Goal: Navigation & Orientation: Find specific page/section

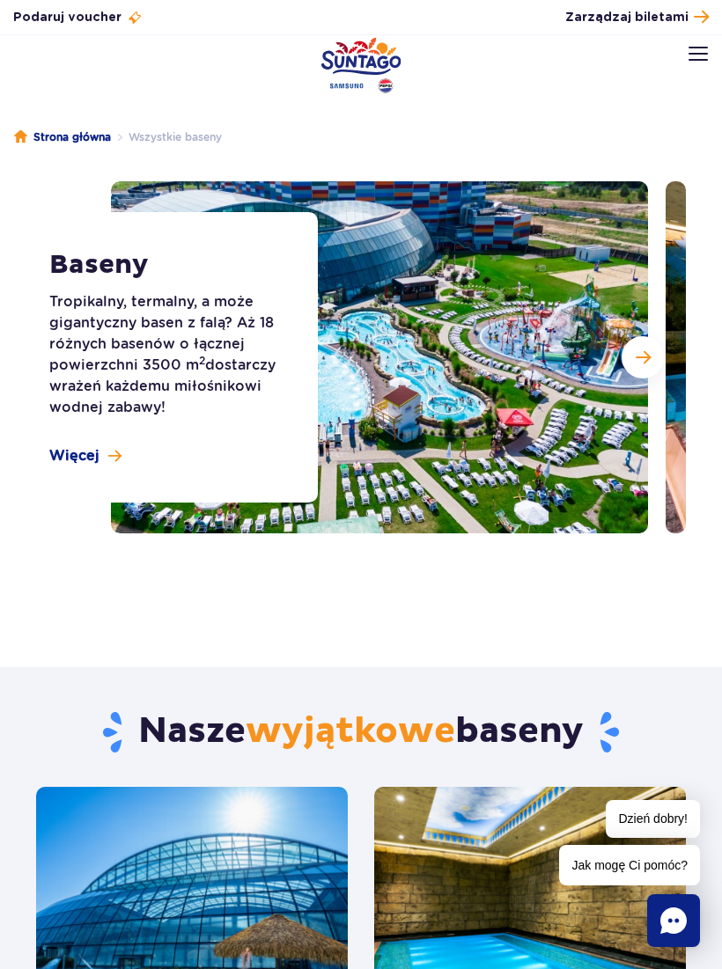
click at [107, 452] on link "Więcej" at bounding box center [85, 455] width 72 height 19
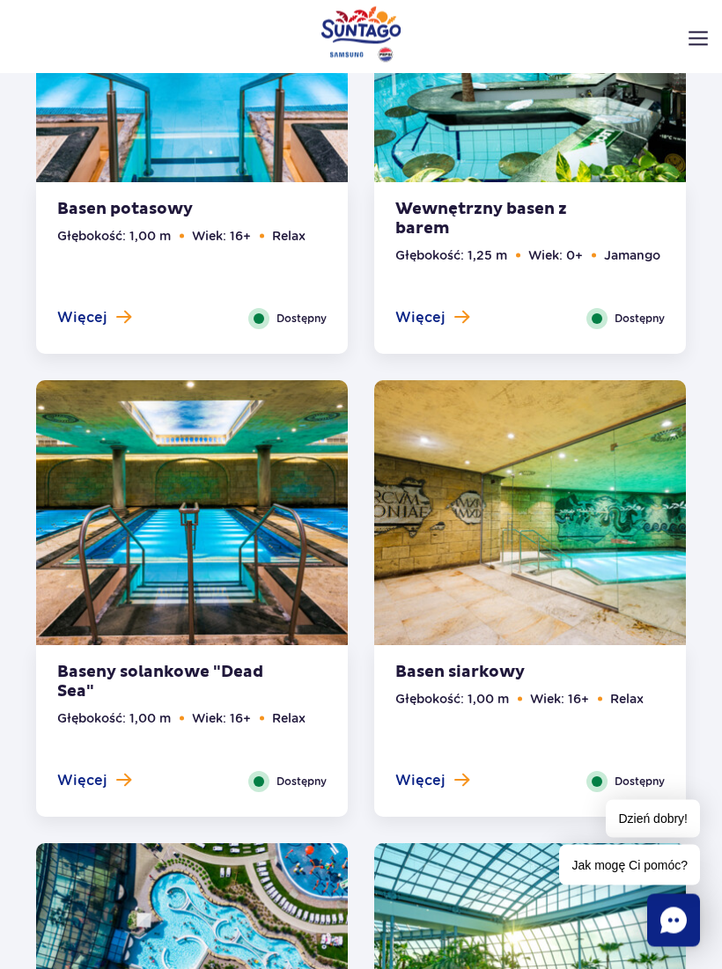
scroll to position [2154, 0]
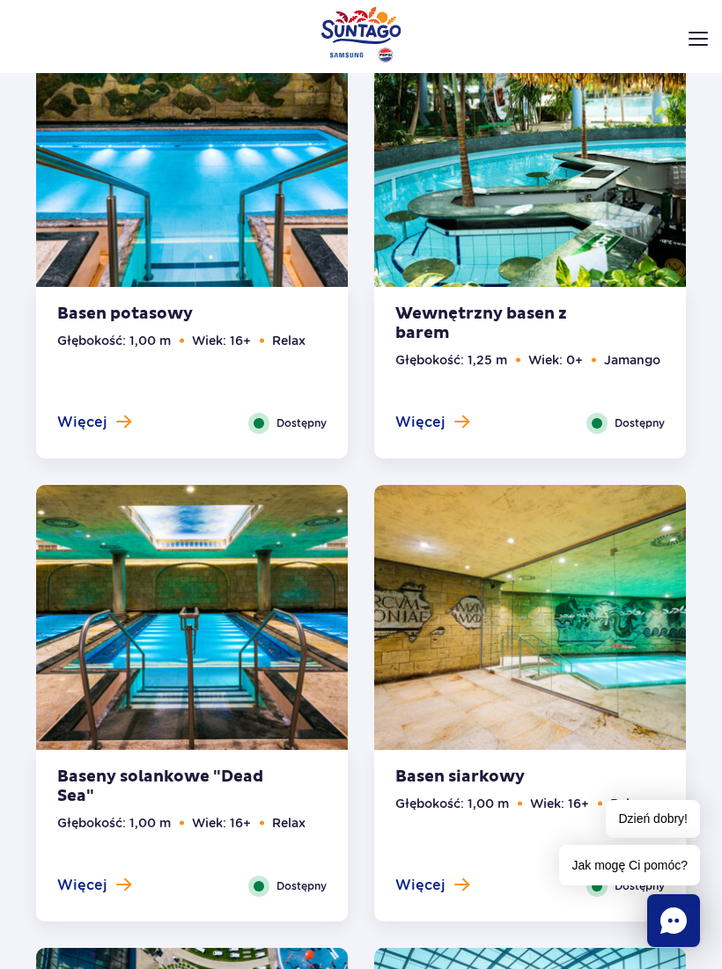
click at [695, 41] on header "Godziny otwarcia pl PL EN UA Moje konto Zarządzaj biletami Aktualny ruch w park…" at bounding box center [361, 73] width 722 height 77
click at [694, 33] on img at bounding box center [697, 39] width 19 height 14
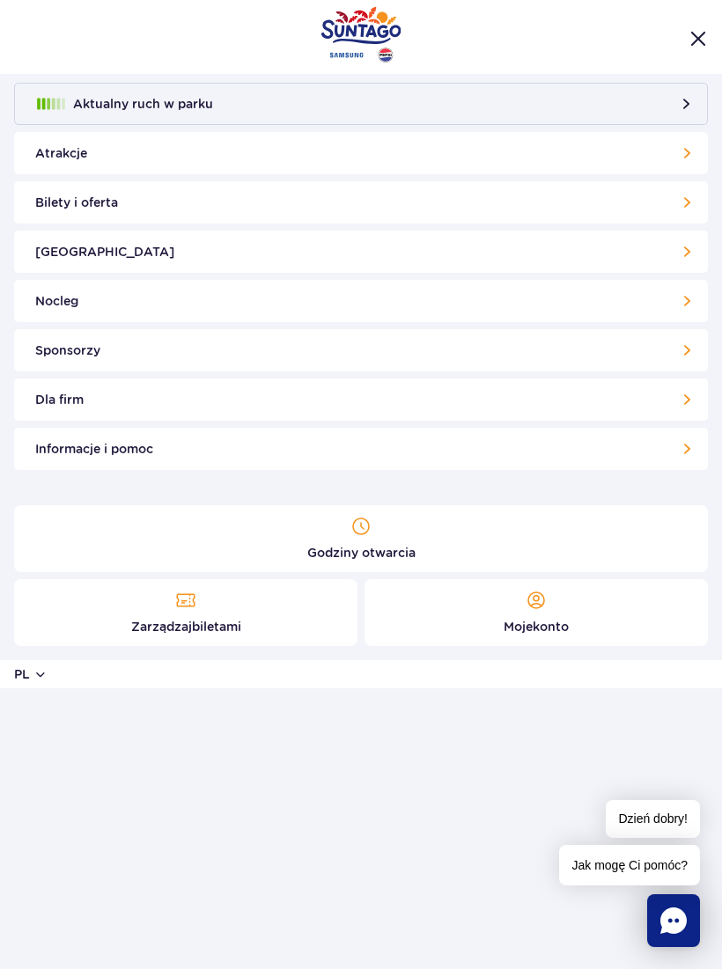
click at [676, 152] on link "Atrakcje" at bounding box center [361, 153] width 694 height 42
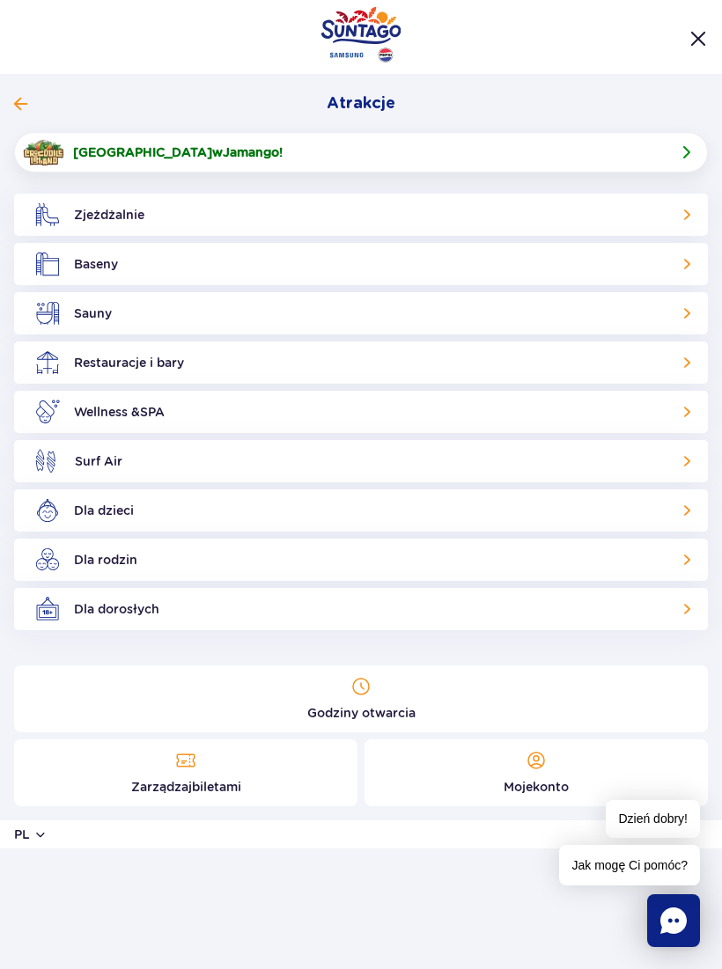
click at [686, 611] on link "Dla dorosłych" at bounding box center [361, 609] width 694 height 42
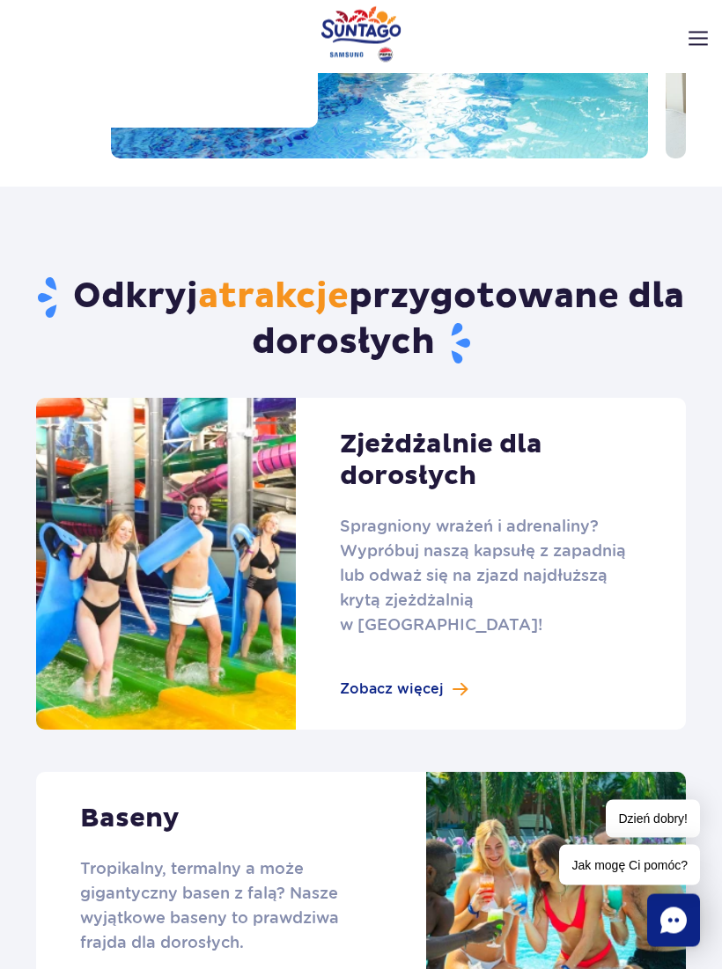
scroll to position [268, 0]
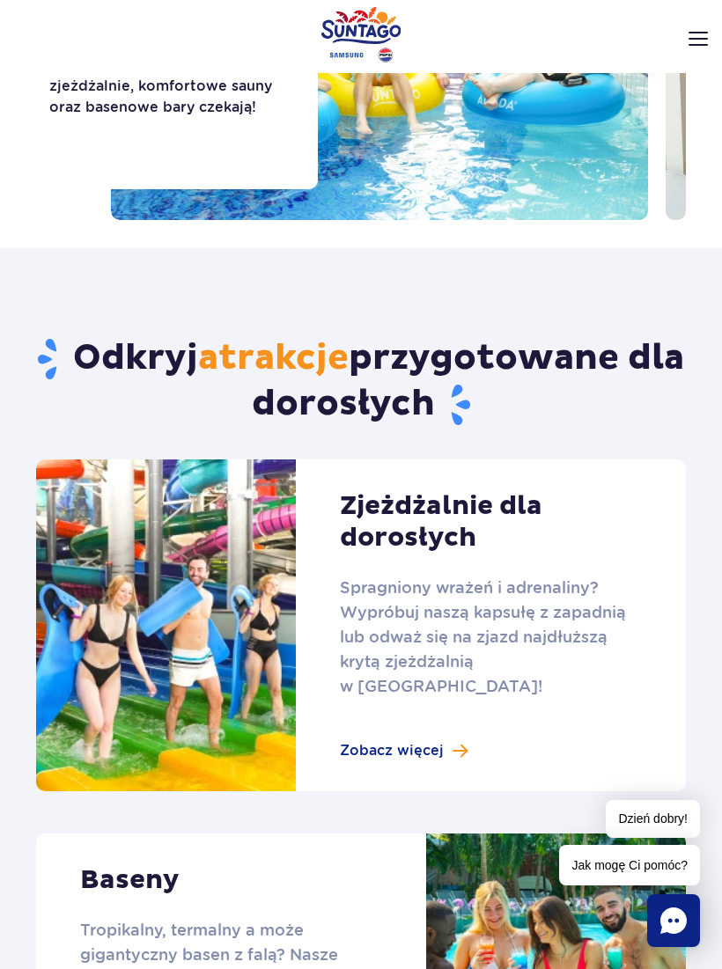
click at [693, 33] on img at bounding box center [697, 39] width 19 height 14
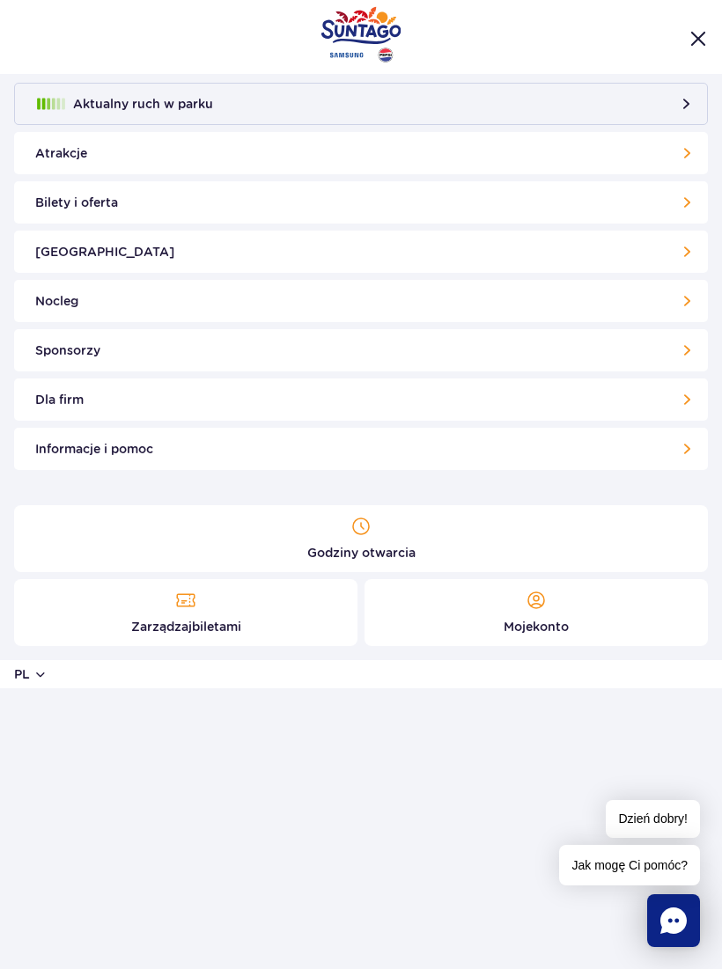
click at [683, 158] on link "Atrakcje" at bounding box center [361, 153] width 694 height 42
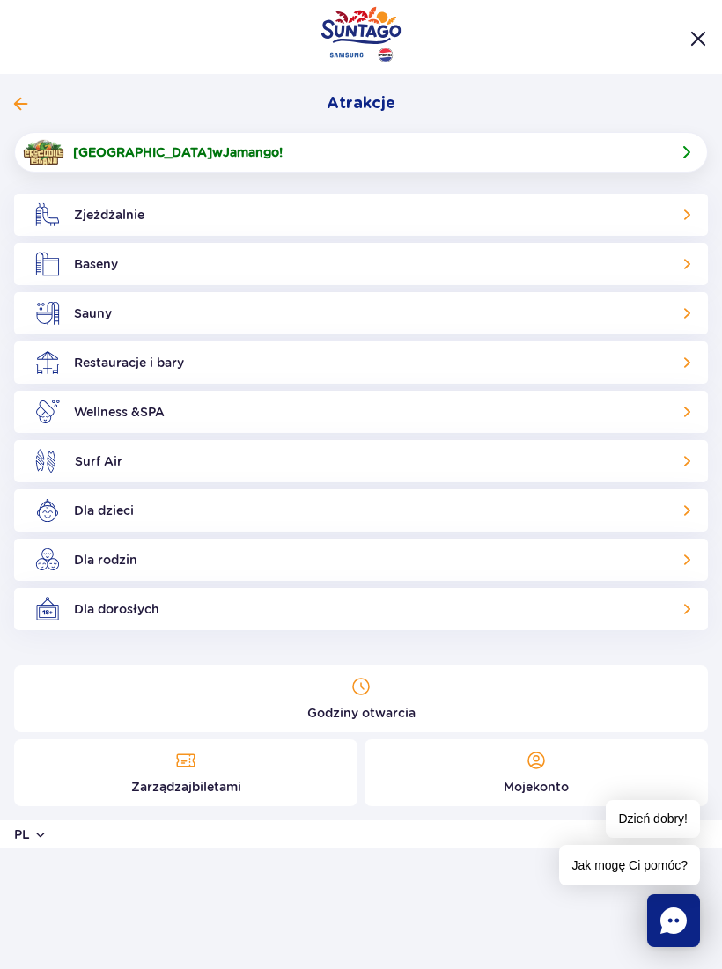
click at [121, 226] on link "Zjeżdżalnie" at bounding box center [361, 215] width 694 height 42
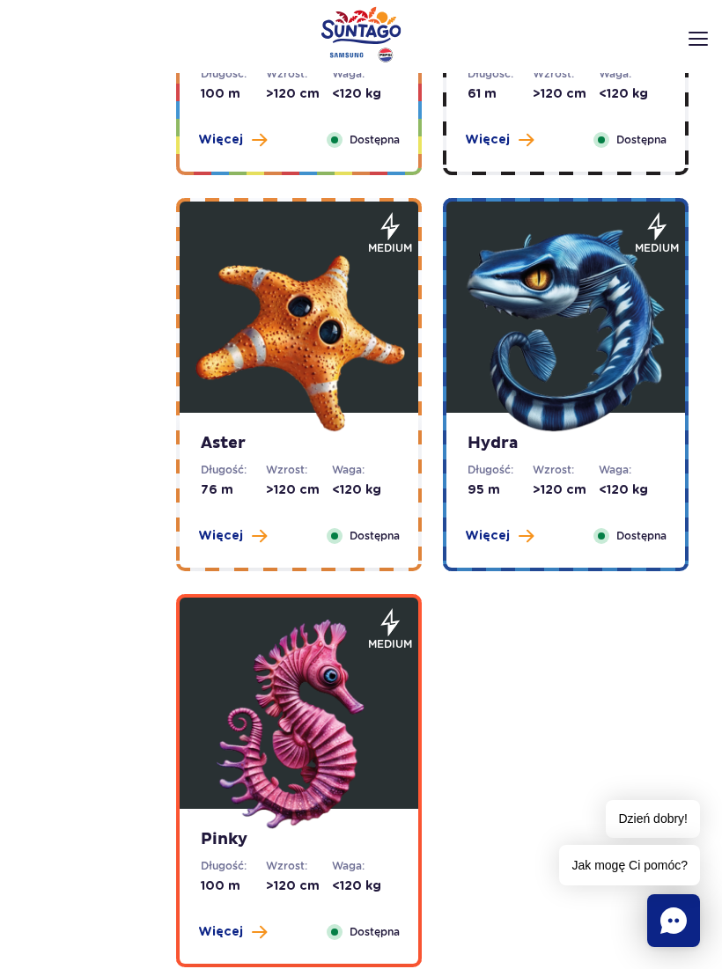
scroll to position [3631, 0]
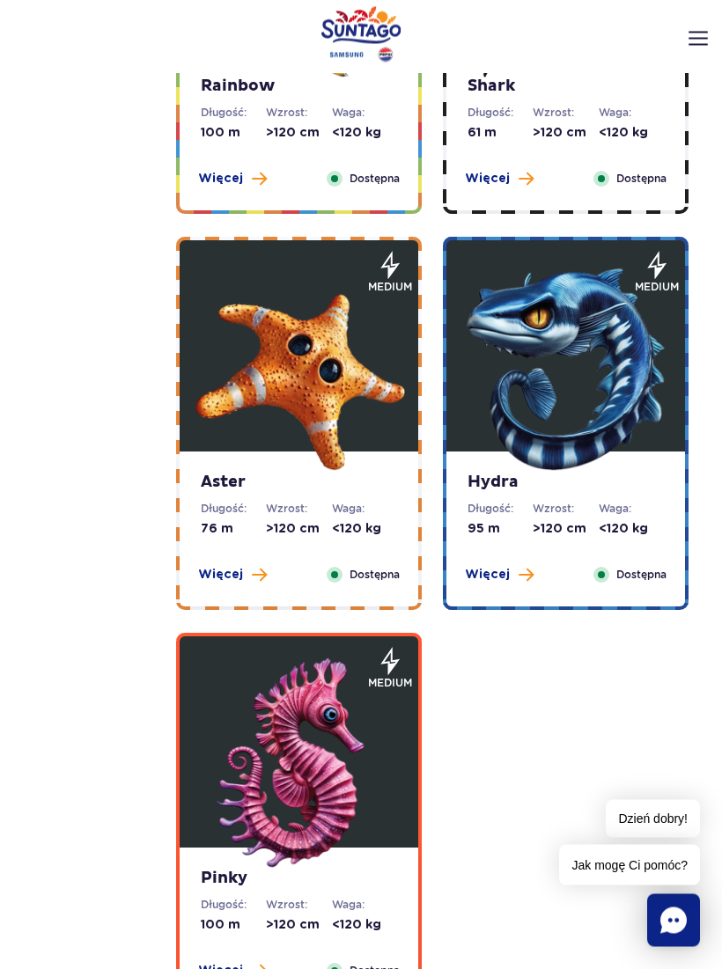
click at [696, 45] on header "Godziny otwarcia pl PL EN UA Moje konto Zarządzaj biletami Aktualny ruch w park…" at bounding box center [361, 73] width 722 height 77
click at [708, 26] on div "Podaruj voucher Podaruj Voucher prezentowy do Suntago! Zarządzaj biletami Posłu…" at bounding box center [361, 17] width 722 height 35
click at [700, 33] on img at bounding box center [697, 39] width 19 height 14
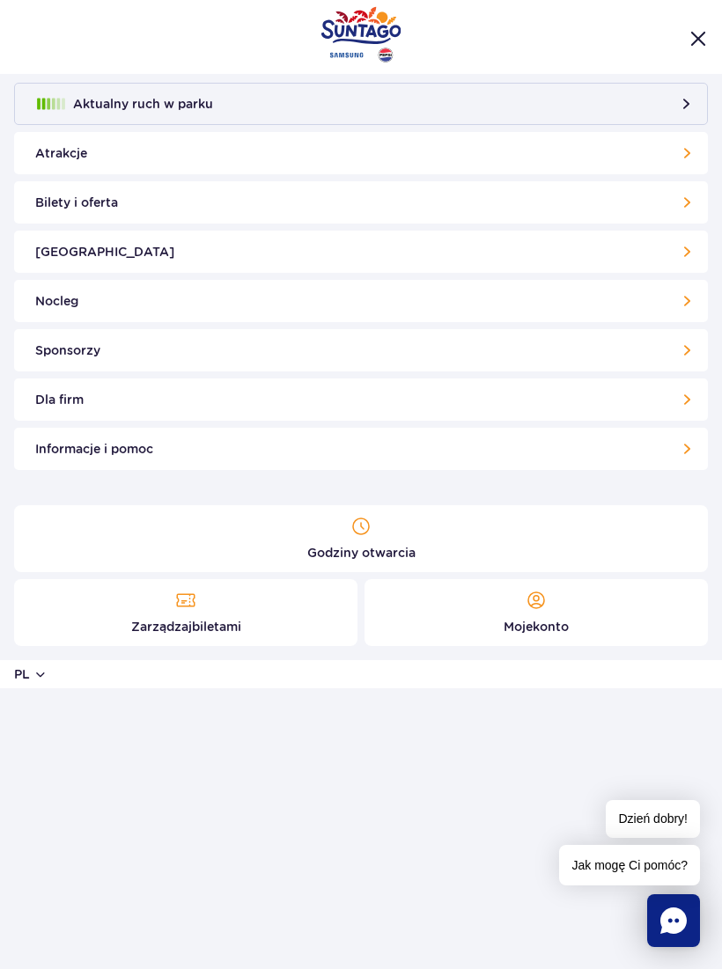
click at [689, 246] on link "[GEOGRAPHIC_DATA]" at bounding box center [361, 252] width 694 height 42
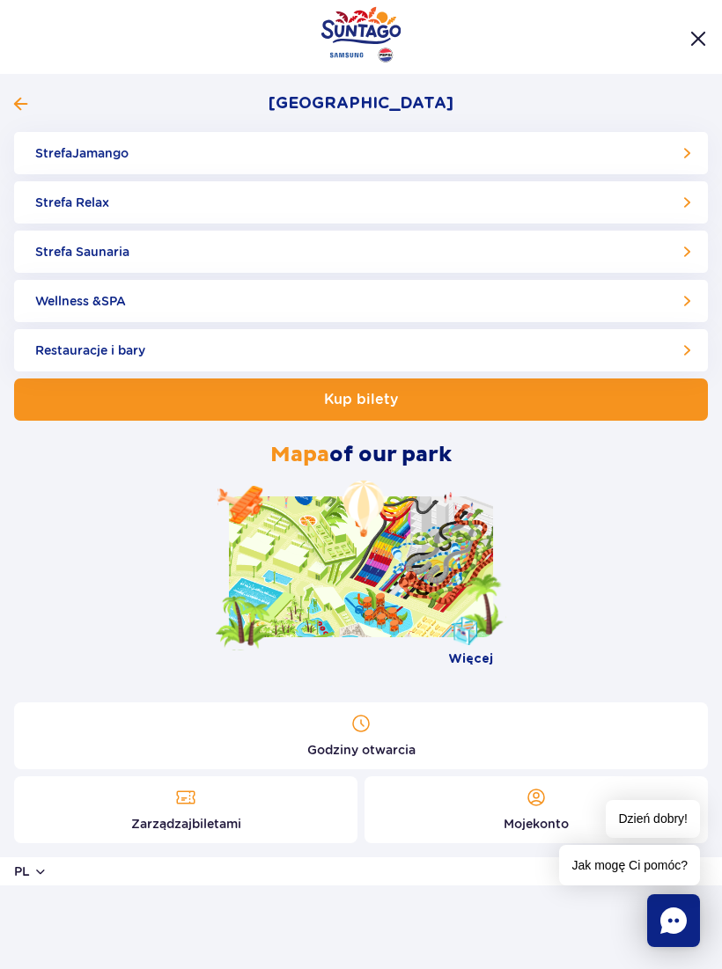
click at [685, 202] on link "Strefa Relax" at bounding box center [361, 202] width 694 height 42
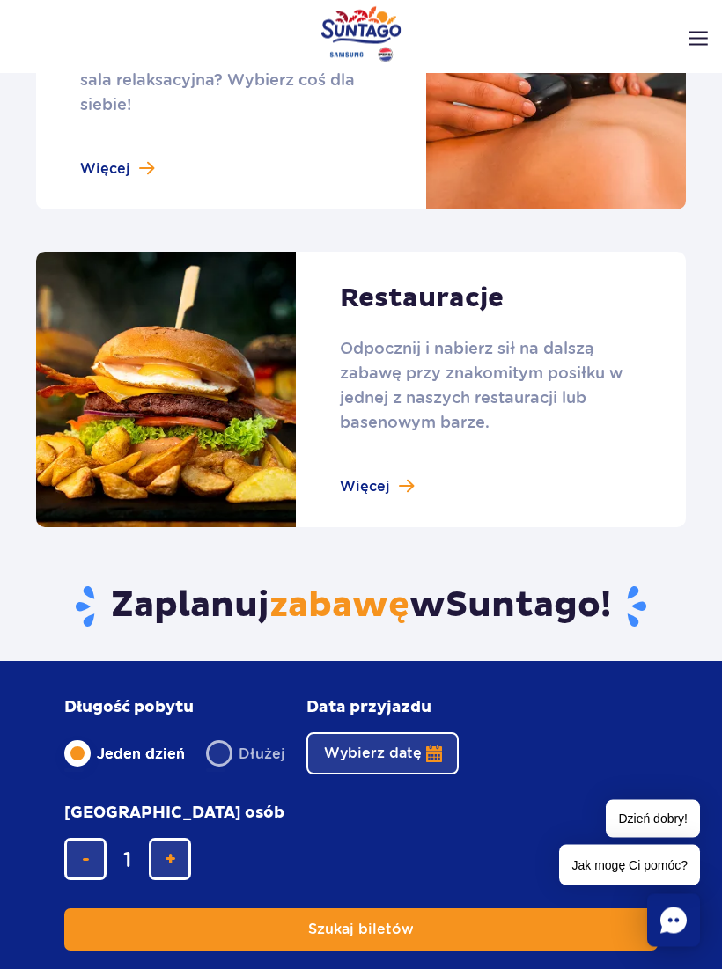
scroll to position [1579, 0]
click at [402, 489] on link at bounding box center [361, 390] width 650 height 276
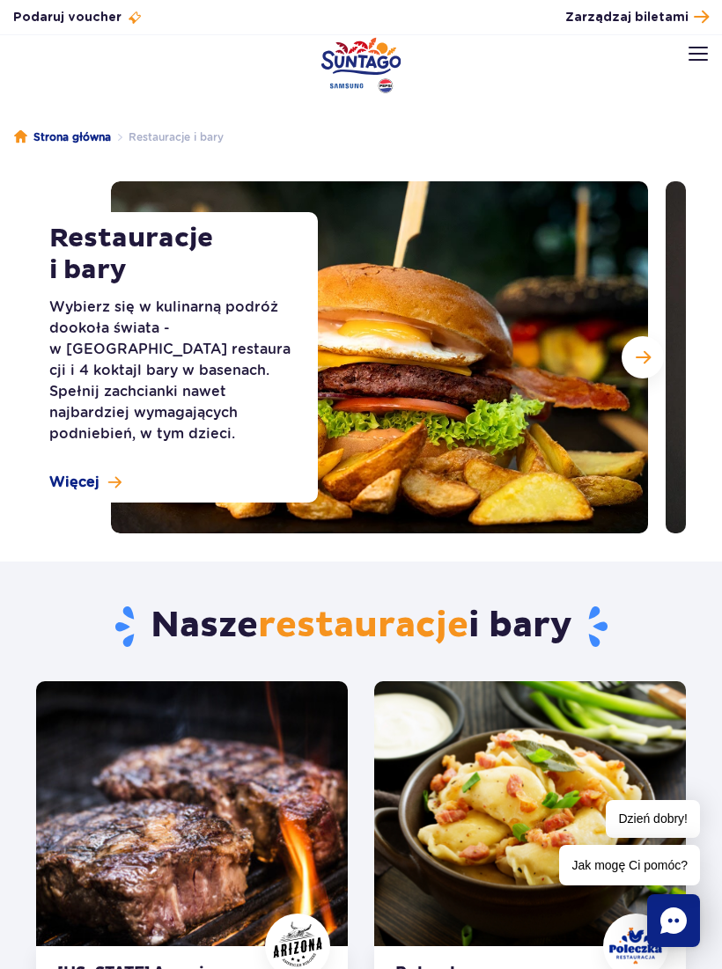
click at [704, 5] on span at bounding box center [701, 17] width 15 height 24
